Goal: Find specific page/section: Find specific page/section

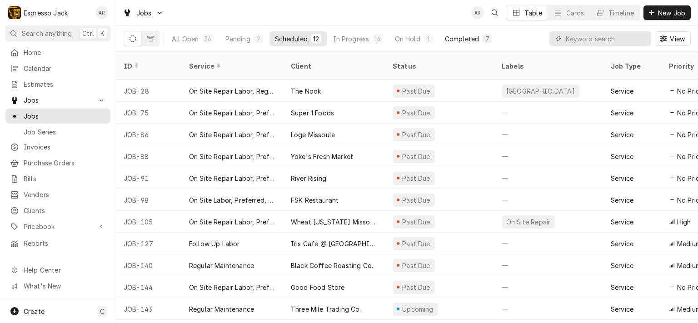
click at [455, 34] on div "Completed" at bounding box center [462, 39] width 34 height 10
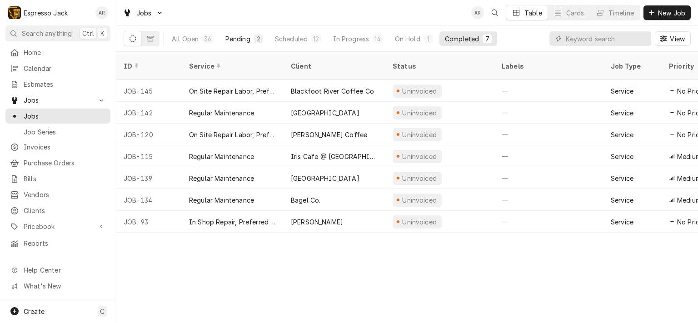
click at [228, 40] on div "Pending" at bounding box center [237, 39] width 25 height 10
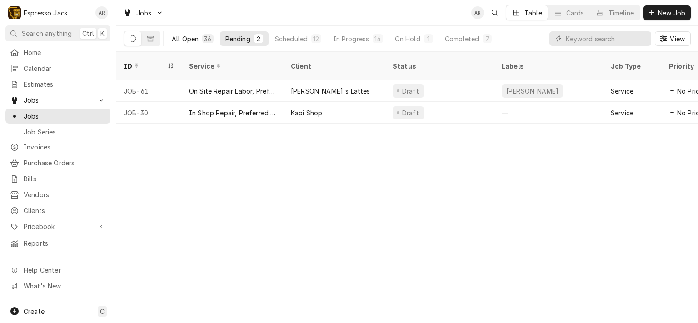
click at [190, 35] on div "All Open" at bounding box center [185, 39] width 27 height 10
